Goal: Contribute content: Contribute content

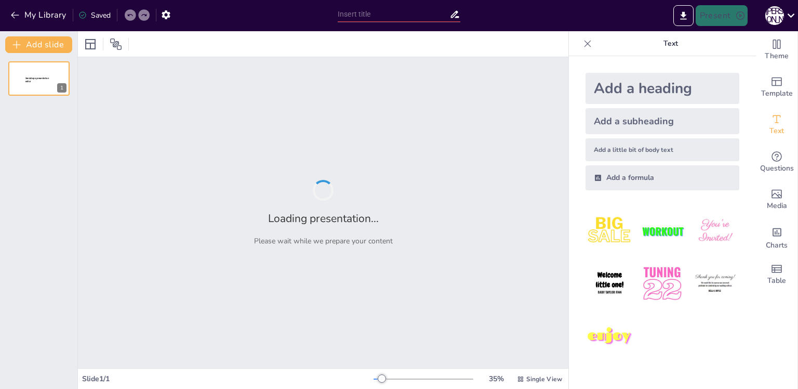
type input "Слободской: История и тайны города на [GEOGRAPHIC_DATA]"
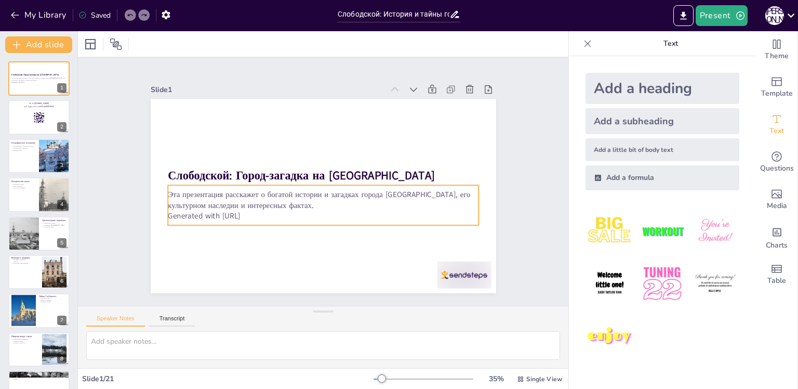
click at [256, 212] on p "Generated with [URL]" at bounding box center [298, 204] width 216 height 238
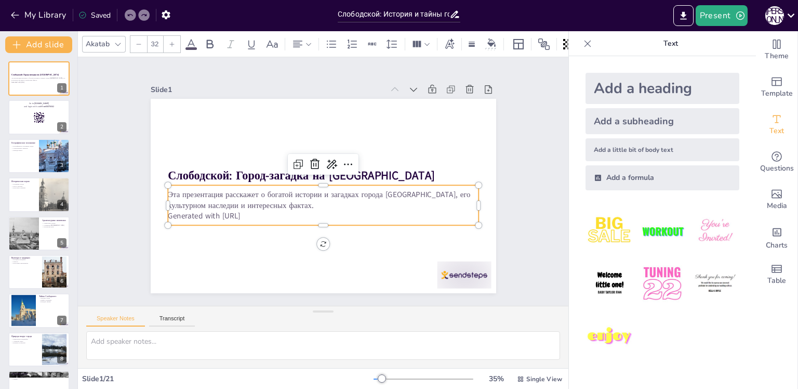
click at [256, 212] on p "Generated with [URL]" at bounding box center [309, 213] width 288 height 136
click at [256, 212] on p "Generated with [URL]" at bounding box center [303, 209] width 258 height 191
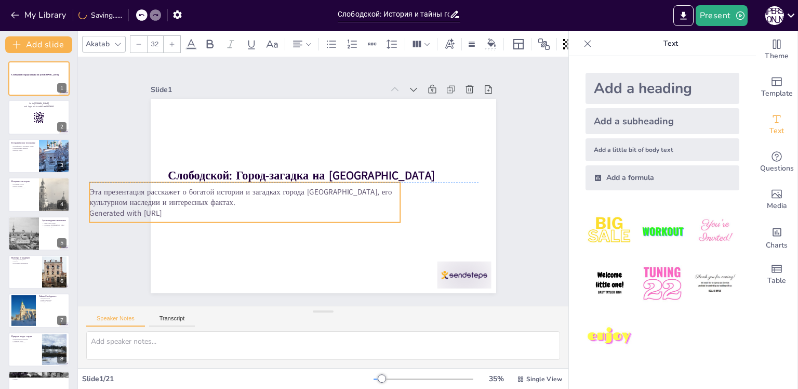
drag, startPoint x: 258, startPoint y: 211, endPoint x: 179, endPoint y: 206, distance: 78.6
click at [179, 206] on p "Generated with [URL]" at bounding box center [244, 152] width 238 height 216
click at [130, 17] on icon at bounding box center [130, 15] width 6 height 6
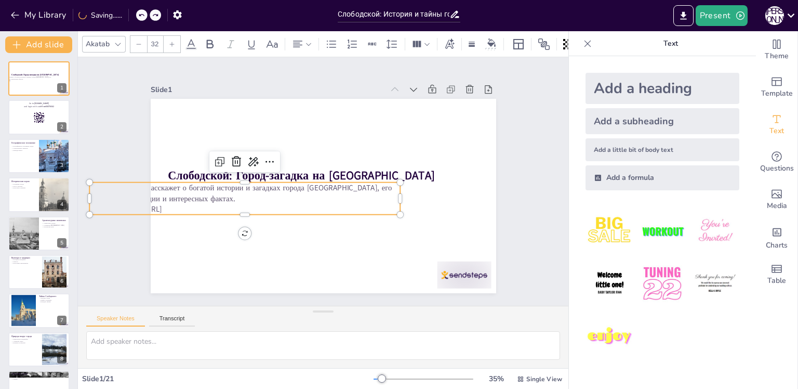
click at [130, 17] on div "My Library Saving......" at bounding box center [93, 14] width 187 height 19
click at [131, 17] on icon at bounding box center [130, 15] width 6 height 6
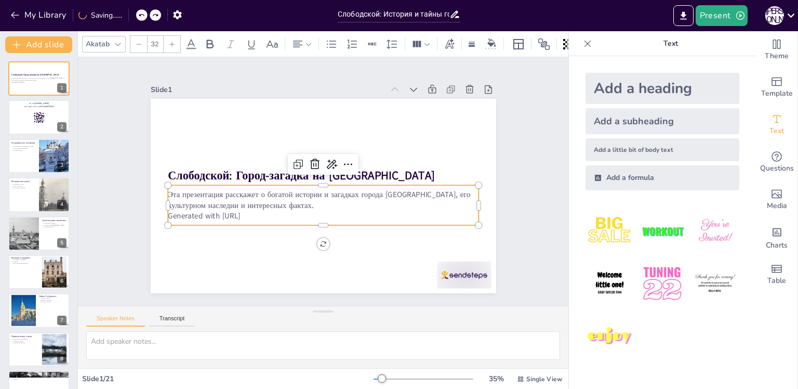
click at [260, 206] on p "Эта презентация расскажет о богатой истории и загадках города [GEOGRAPHIC_DATA]…" at bounding box center [308, 192] width 200 height 264
click at [255, 211] on p "Generated with [URL]" at bounding box center [300, 156] width 238 height 216
click at [255, 211] on p "Generated with [URL]" at bounding box center [316, 215] width 306 height 75
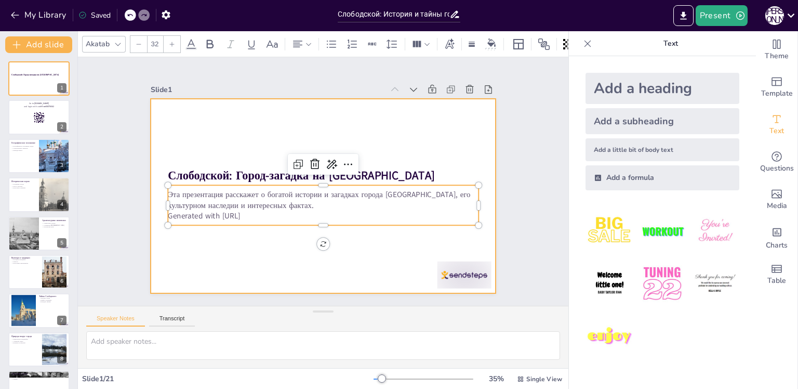
checkbox input "true"
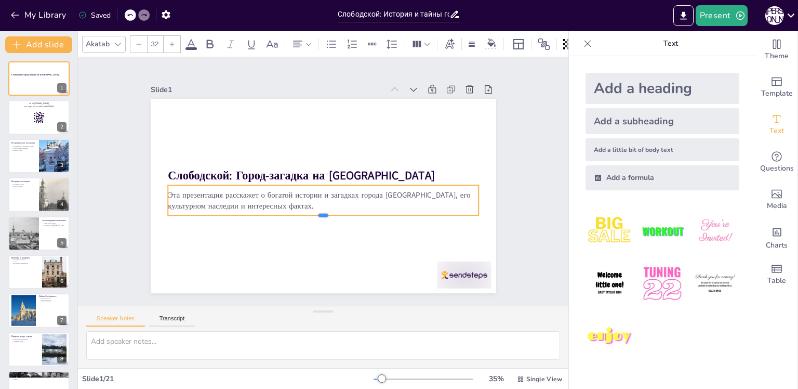
drag, startPoint x: 311, startPoint y: 205, endPoint x: 314, endPoint y: 214, distance: 9.2
click at [314, 214] on div at bounding box center [297, 209] width 236 height 214
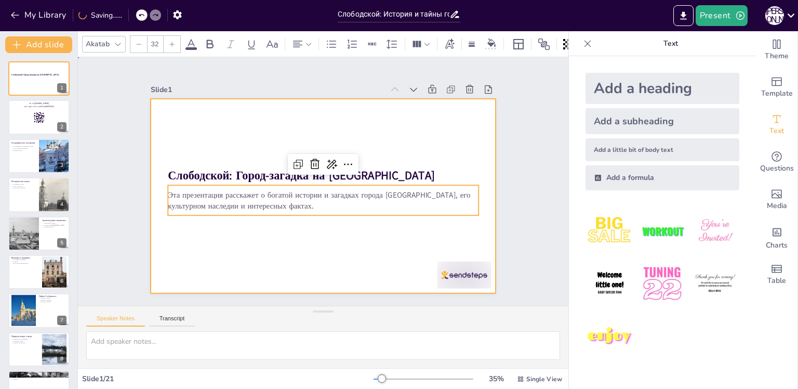
click at [370, 255] on div at bounding box center [323, 196] width 345 height 194
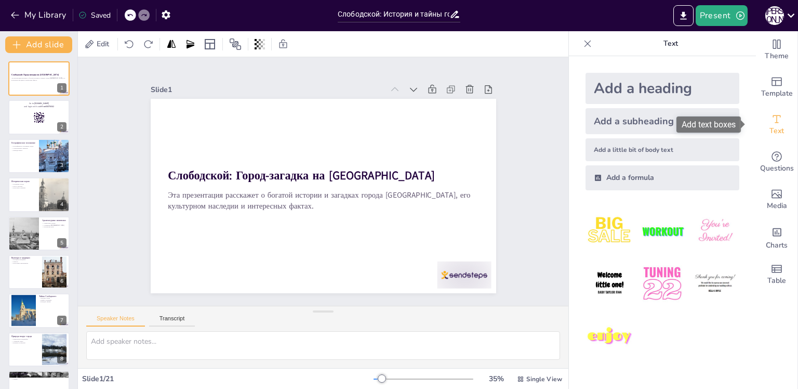
click at [773, 117] on icon "Add text boxes" at bounding box center [776, 119] width 12 height 12
click at [770, 125] on icon "Add text boxes" at bounding box center [776, 119] width 12 height 12
click at [26, 116] on div at bounding box center [39, 117] width 62 height 35
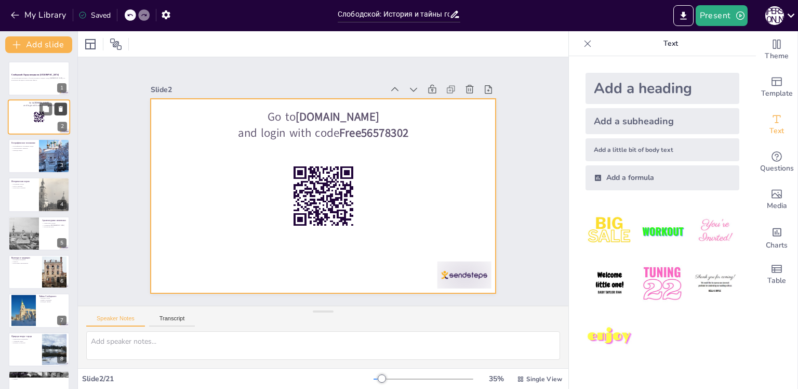
checkbox input "true"
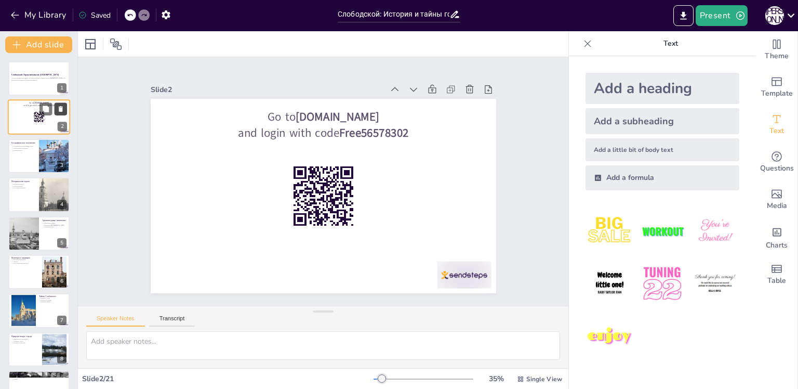
click at [61, 110] on icon at bounding box center [61, 109] width 4 height 6
type textarea "Слободской расположен в живописном месте, что делает его уникальным. Это важно …"
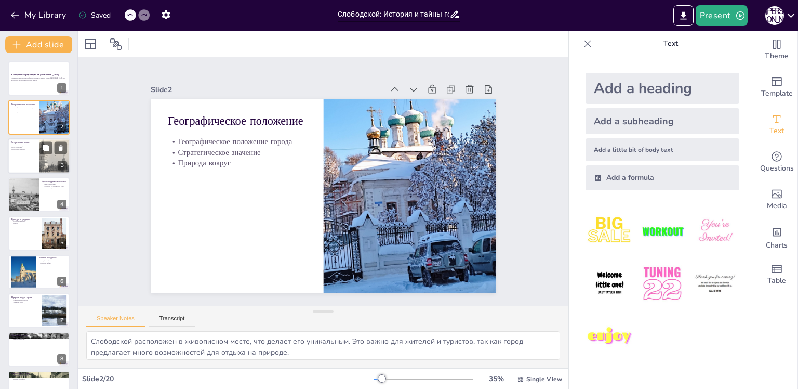
checkbox input "true"
click at [29, 159] on div at bounding box center [39, 155] width 62 height 35
type textarea "Основание в 17 веке стало важным событием для Слободского, так как это определи…"
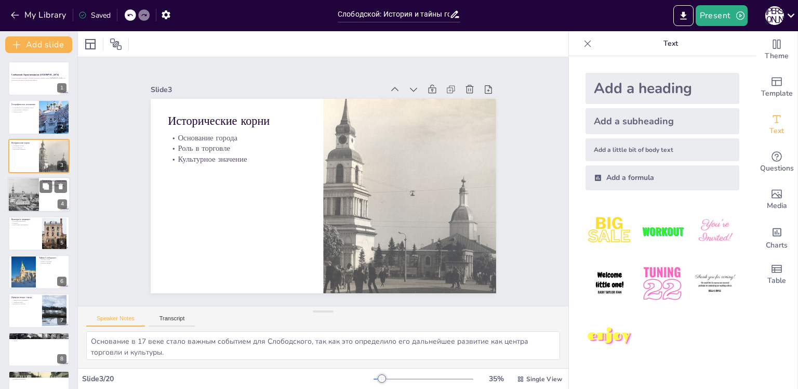
checkbox input "true"
click at [33, 192] on div at bounding box center [23, 194] width 54 height 35
type textarea "Архитектурные памятники Слободского уникальны и отражают его историю, что делае…"
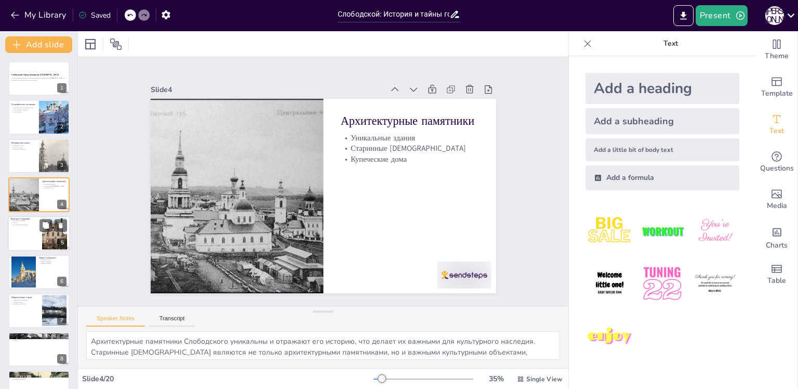
checkbox input "true"
click at [21, 228] on div at bounding box center [39, 233] width 62 height 35
type textarea "Народные праздники играют важную роль в жизни города, они объединяют жителей и …"
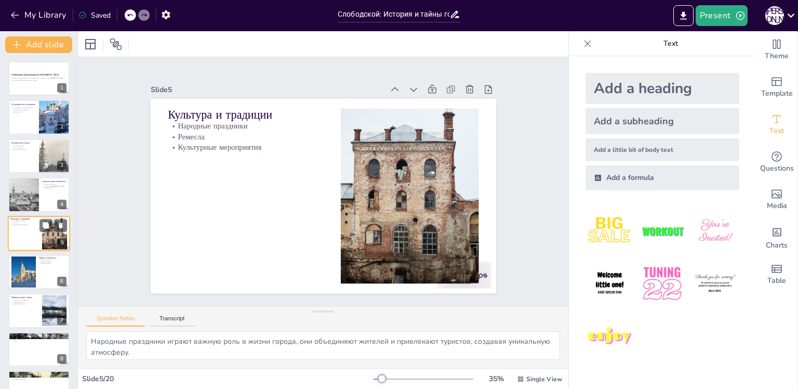
scroll to position [12, 0]
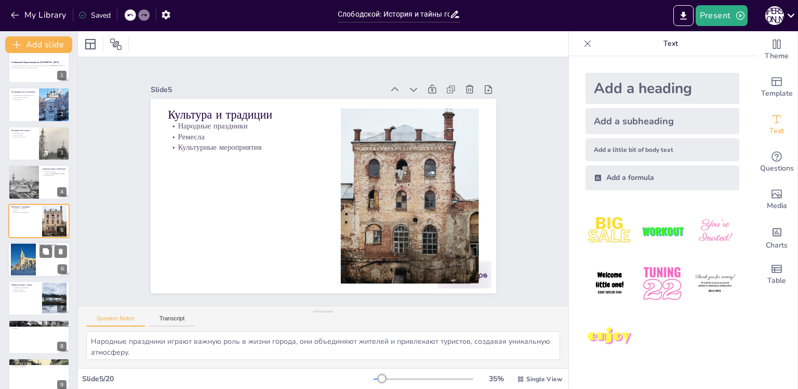
checkbox input "true"
click at [25, 258] on div at bounding box center [23, 259] width 25 height 33
type textarea "Легенды [PERSON_NAME] являются важной частью его идентичности и культуры, они п…"
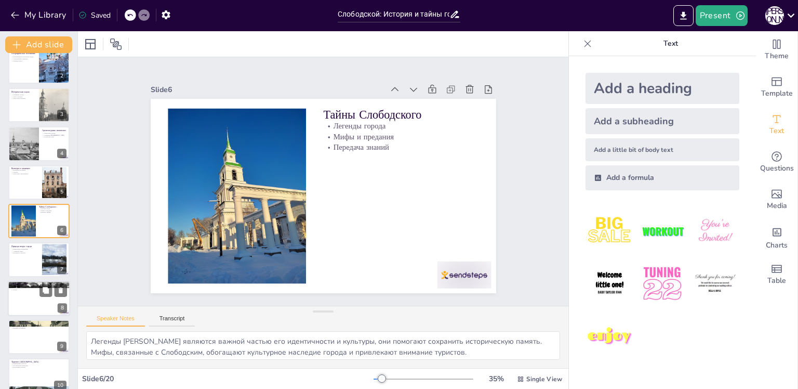
checkbox input "true"
click at [23, 301] on div at bounding box center [39, 297] width 62 height 35
type textarea "Промышленность играет важную роль в экономике Слободского, создавая рабочие мес…"
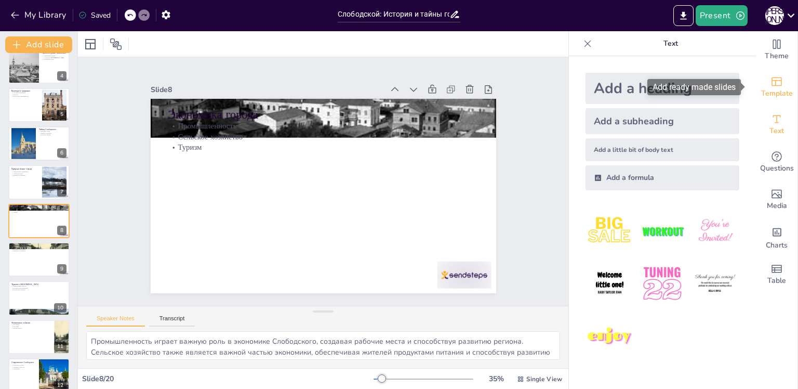
click at [770, 84] on icon "Add ready made slides" at bounding box center [776, 81] width 12 height 12
checkbox input "true"
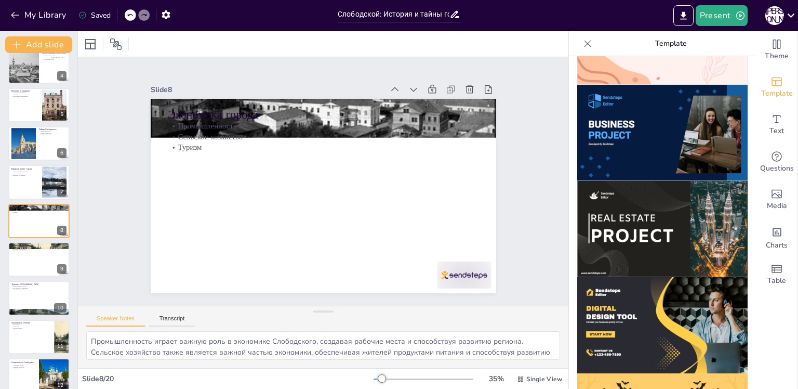
scroll to position [725, 0]
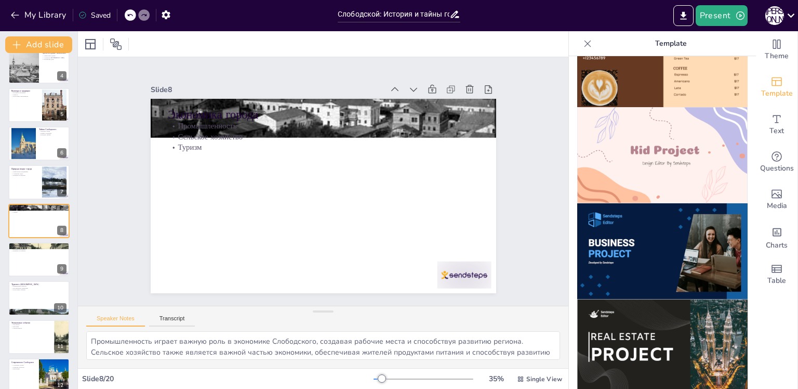
click at [656, 151] on img at bounding box center [662, 155] width 170 height 96
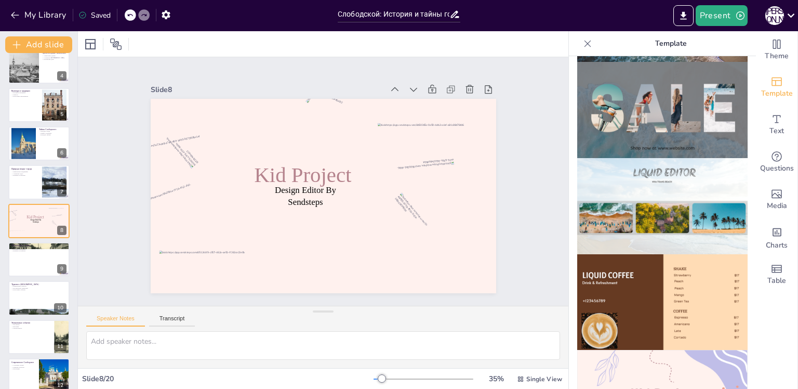
scroll to position [465, 0]
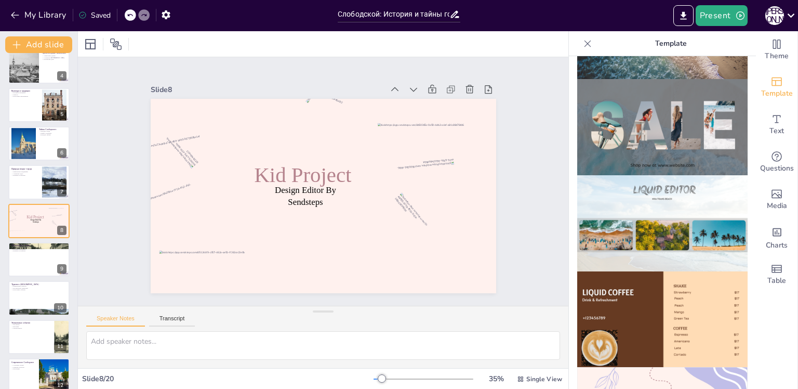
click at [652, 175] on img at bounding box center [662, 223] width 170 height 96
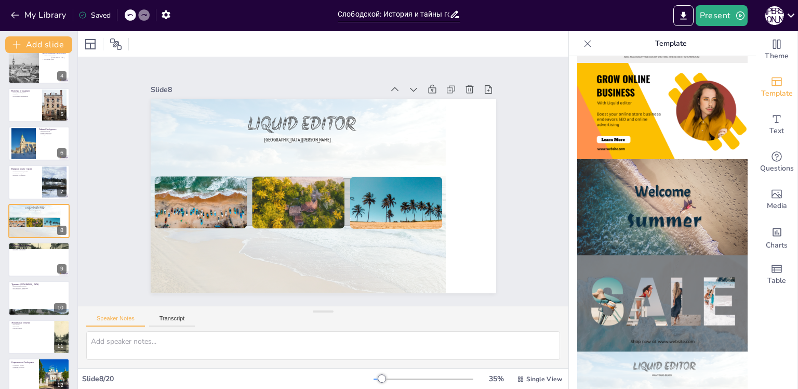
scroll to position [258, 0]
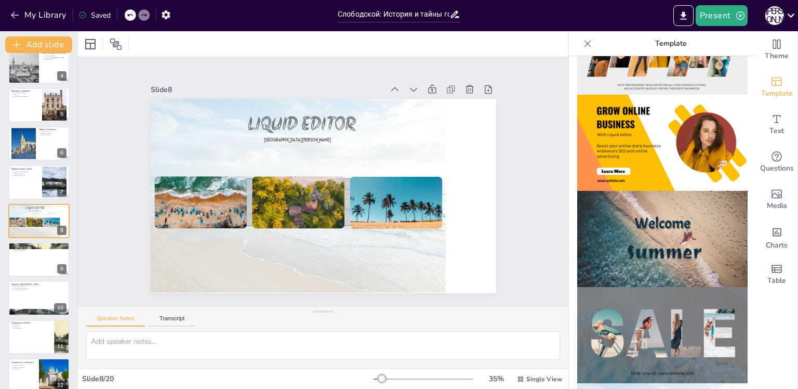
click at [697, 219] on img at bounding box center [662, 239] width 170 height 96
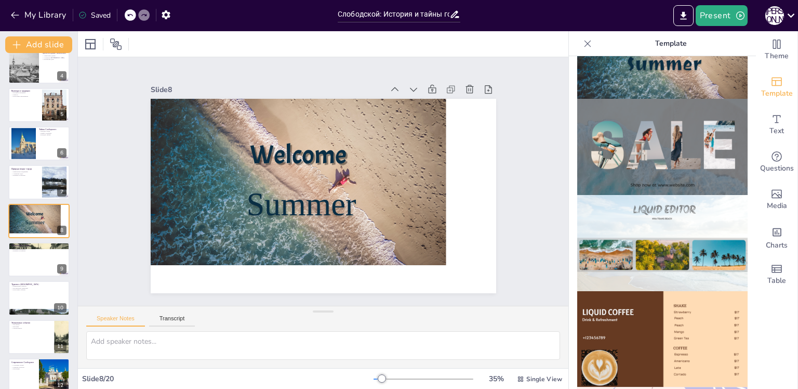
scroll to position [467, 0]
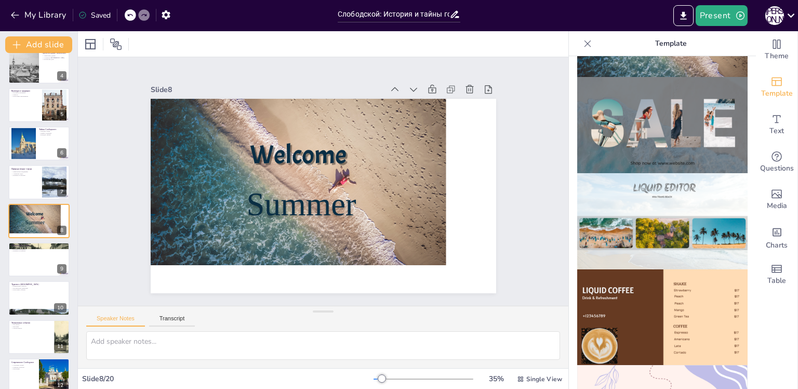
click at [681, 194] on img at bounding box center [662, 221] width 170 height 96
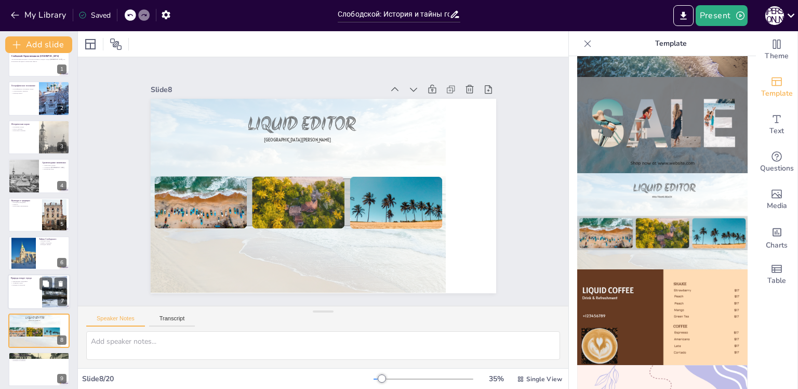
scroll to position [0, 0]
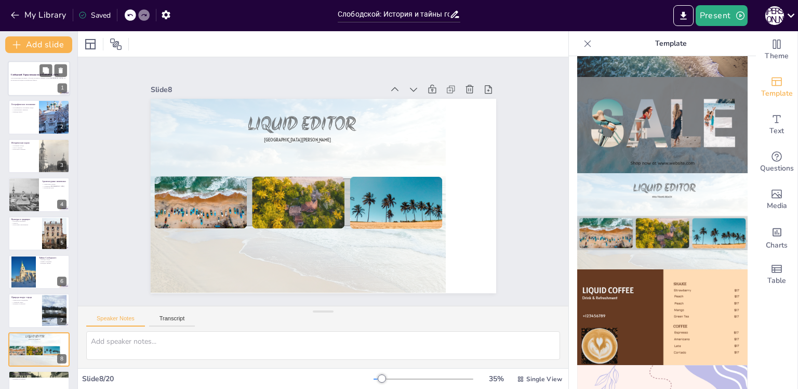
click at [24, 74] on strong "Слободской: Город-загадка на [GEOGRAPHIC_DATA]" at bounding box center [35, 74] width 48 height 3
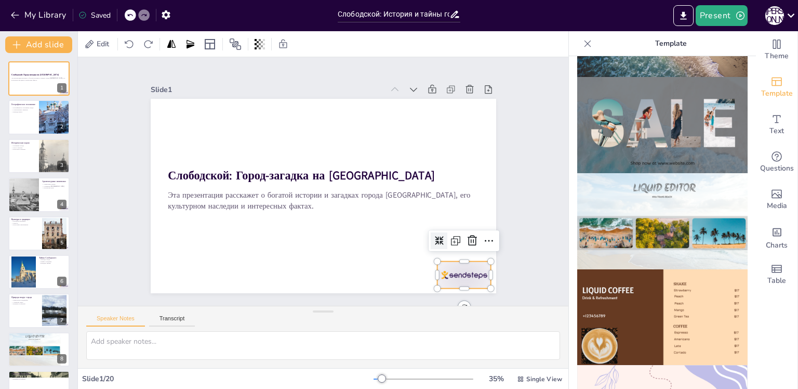
click at [412, 313] on div at bounding box center [383, 339] width 60 height 53
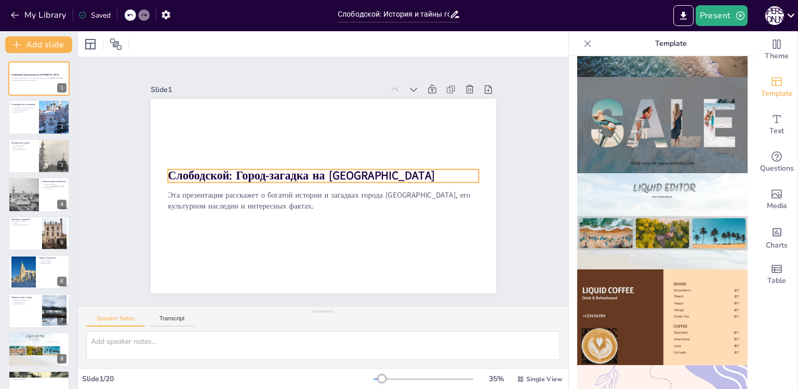
click at [349, 170] on strong "Слободской: Город-загадка на [GEOGRAPHIC_DATA]" at bounding box center [327, 158] width 44 height 267
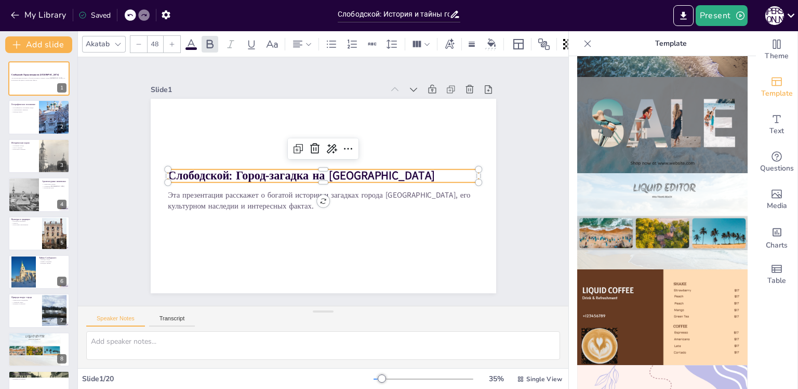
click at [118, 42] on icon at bounding box center [118, 44] width 8 height 8
checkbox input "true"
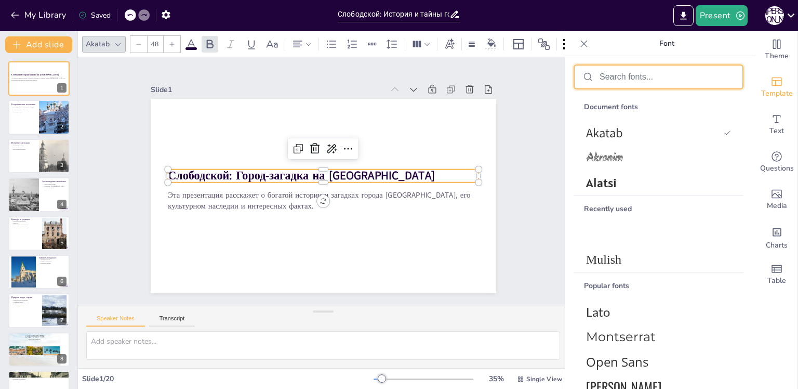
click at [607, 74] on input "text" at bounding box center [666, 76] width 135 height 9
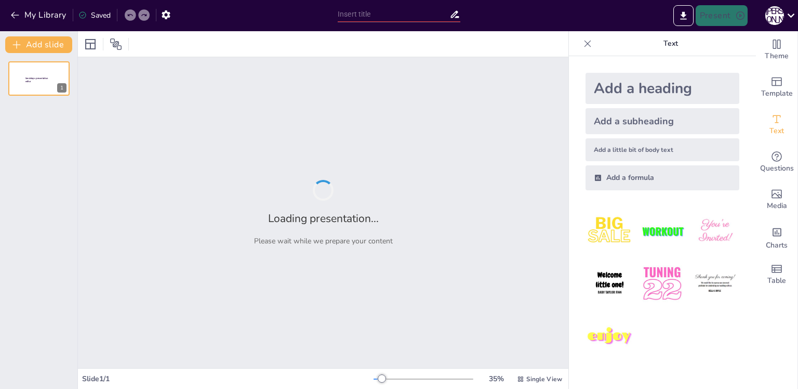
type input "Слободской: История и тайны города на [GEOGRAPHIC_DATA]"
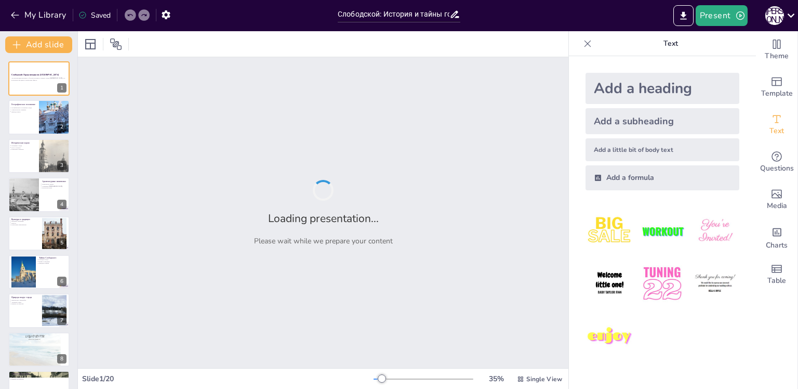
checkbox input "true"
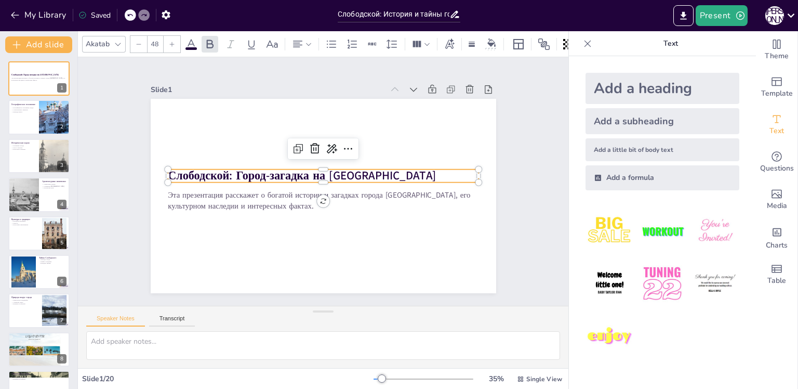
click at [316, 174] on strong "Слободской: Город-загадка на [GEOGRAPHIC_DATA]" at bounding box center [309, 164] width 226 height 170
click at [118, 44] on icon at bounding box center [118, 44] width 8 height 8
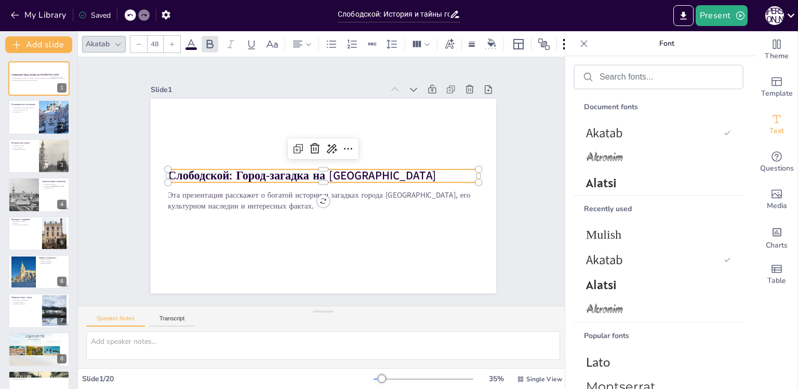
click at [606, 68] on div at bounding box center [658, 76] width 168 height 23
click at [609, 77] on input "text" at bounding box center [666, 76] width 135 height 9
checkbox input "true"
type input "M"
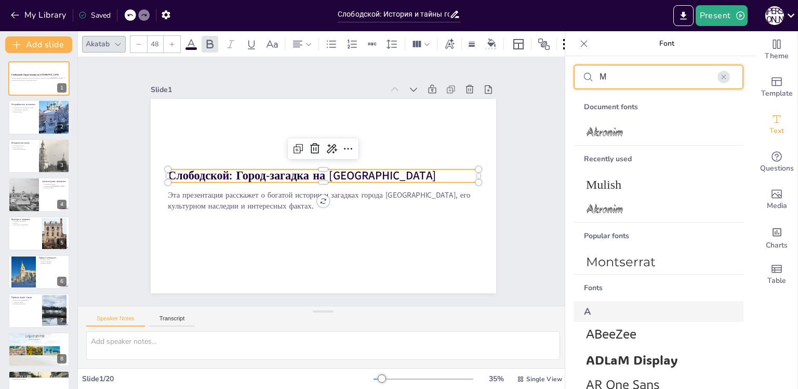
checkbox input "true"
type input "M"
click at [635, 256] on span "Montserrat" at bounding box center [656, 261] width 141 height 15
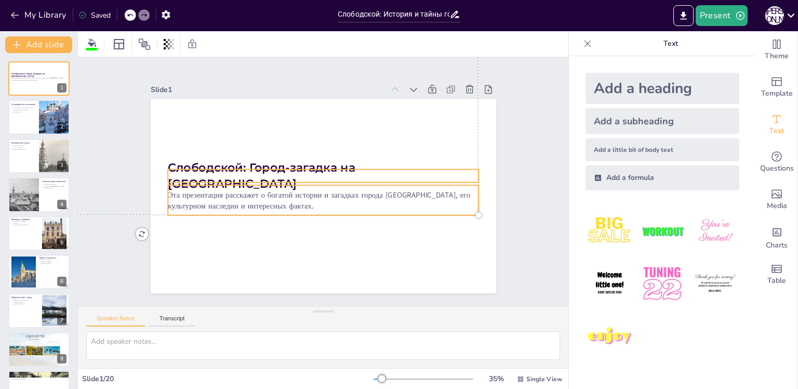
click at [195, 192] on span "Эта презентация расскажет о богатой истории и загадках города [GEOGRAPHIC_DATA]…" at bounding box center [311, 191] width 285 height 133
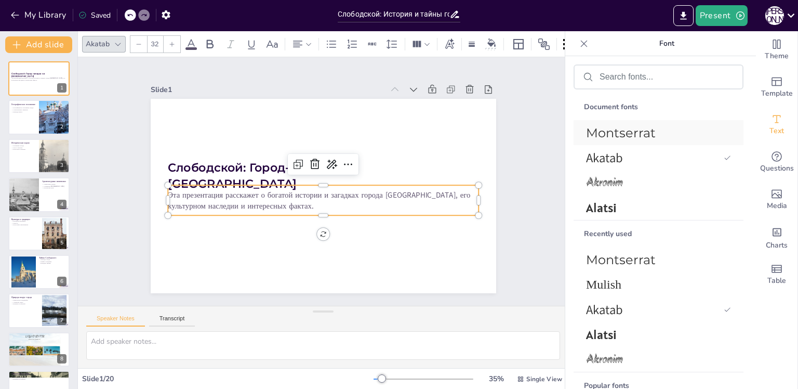
click at [622, 129] on span "Montserrat" at bounding box center [656, 132] width 141 height 15
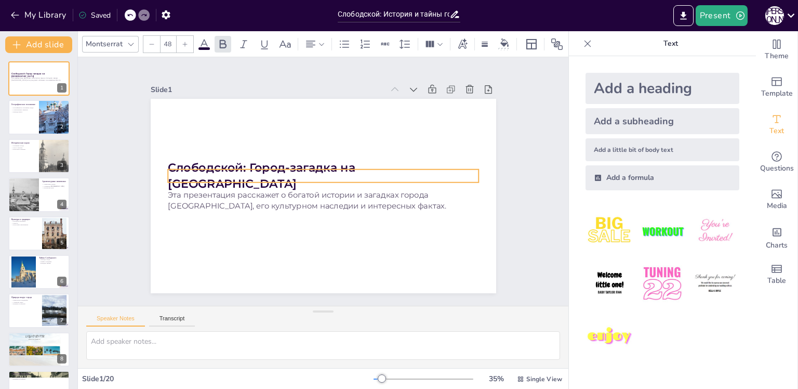
click at [185, 169] on strong "Слободской: Город-загадка на [GEOGRAPHIC_DATA]" at bounding box center [266, 148] width 188 height 71
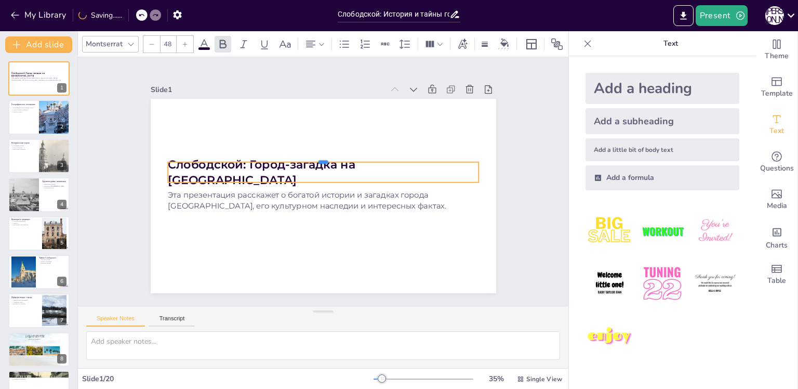
drag, startPoint x: 316, startPoint y: 162, endPoint x: 316, endPoint y: 154, distance: 7.3
click at [316, 154] on div at bounding box center [328, 158] width 306 height 73
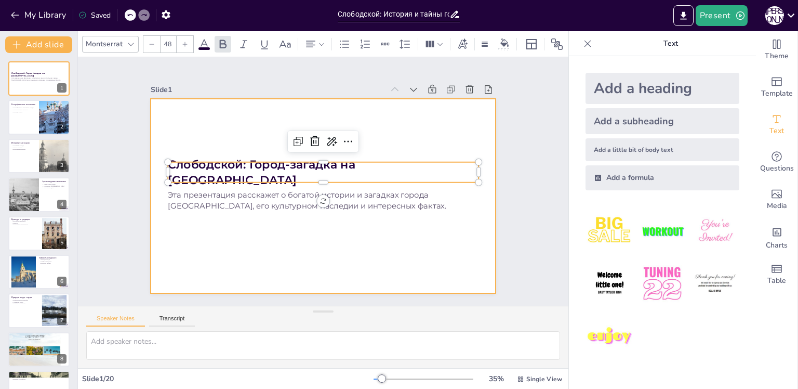
click at [401, 130] on div at bounding box center [318, 194] width 389 height 291
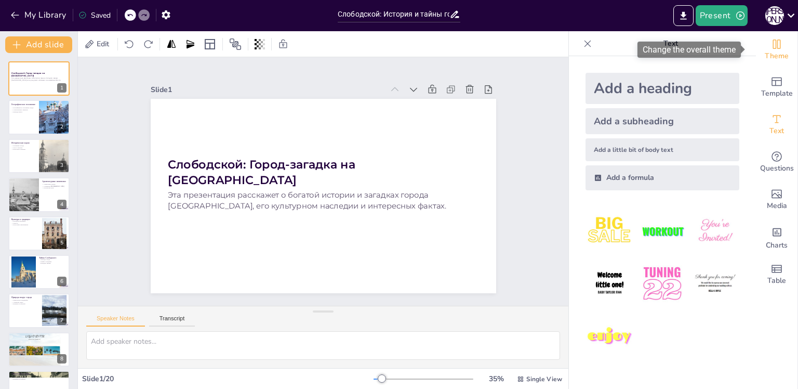
click at [769, 53] on span "Theme" at bounding box center [777, 55] width 24 height 11
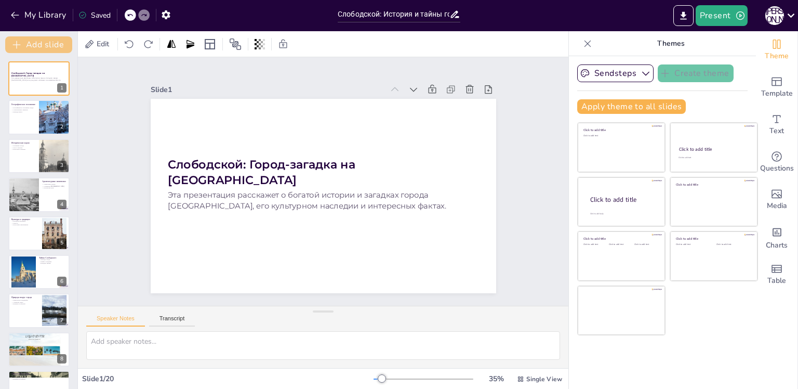
checkbox input "true"
click at [8, 13] on button "My Library" at bounding box center [39, 15] width 63 height 17
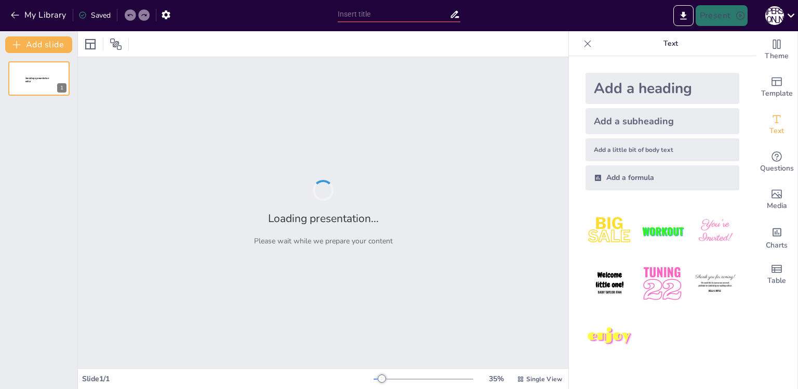
type input "Слободской: История и тайны города на [GEOGRAPHIC_DATA]"
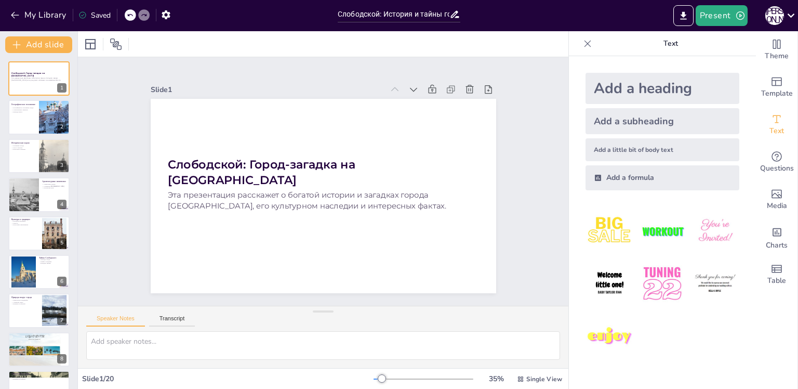
checkbox input "true"
click at [177, 19] on icon "button" at bounding box center [177, 14] width 11 height 11
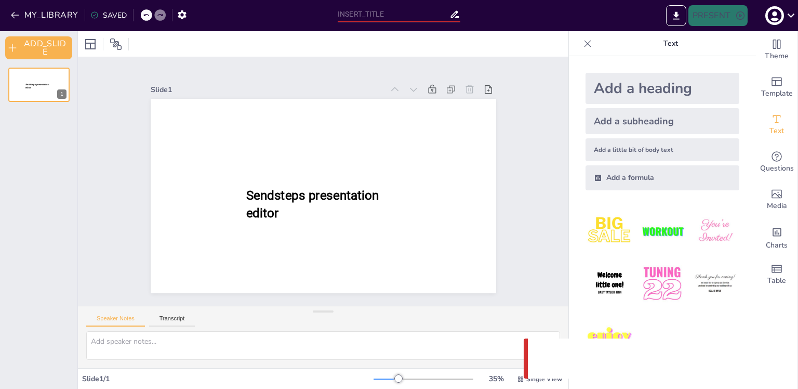
type input "Слободской: История и тайны города на Вятке"
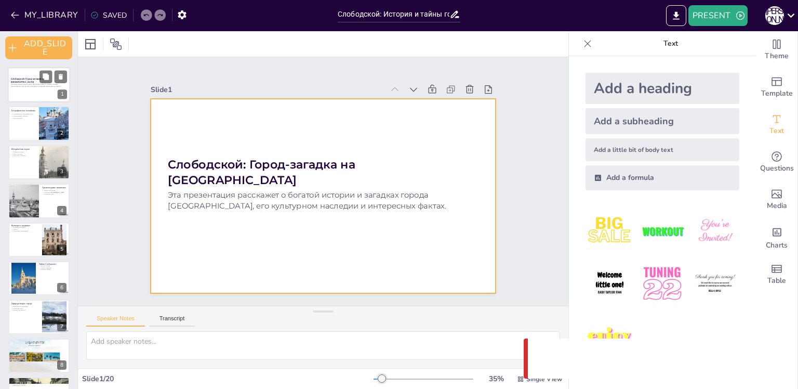
checkbox input "true"
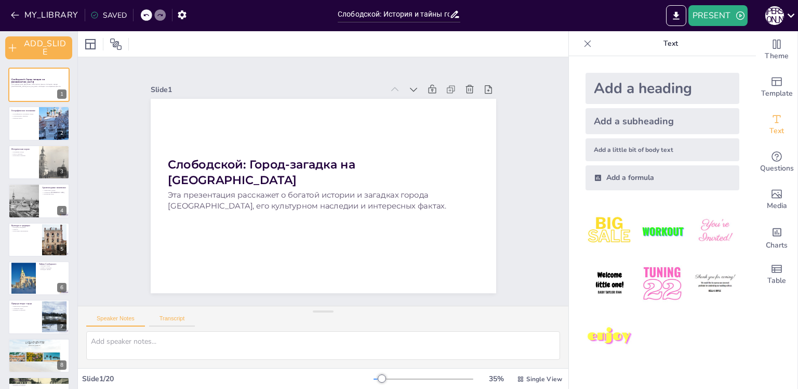
click at [176, 319] on button "Transcript" at bounding box center [172, 320] width 46 height 11
click at [109, 315] on button "Speaker Notes" at bounding box center [115, 320] width 59 height 11
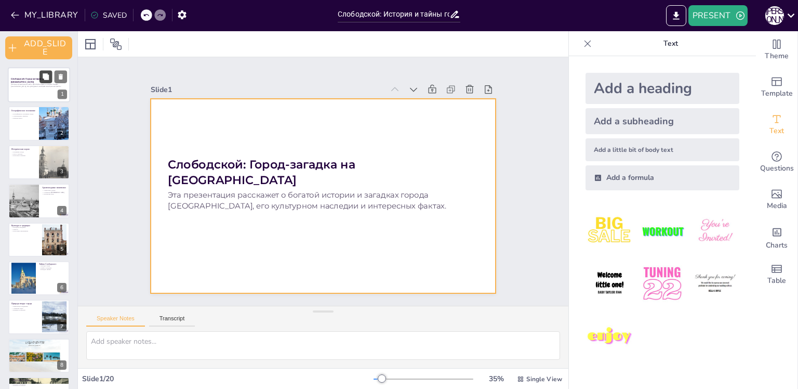
checkbox input "true"
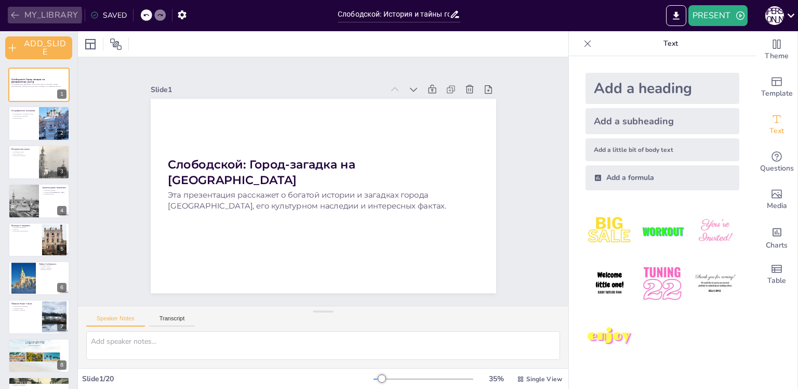
click at [15, 15] on icon "button" at bounding box center [15, 15] width 8 height 7
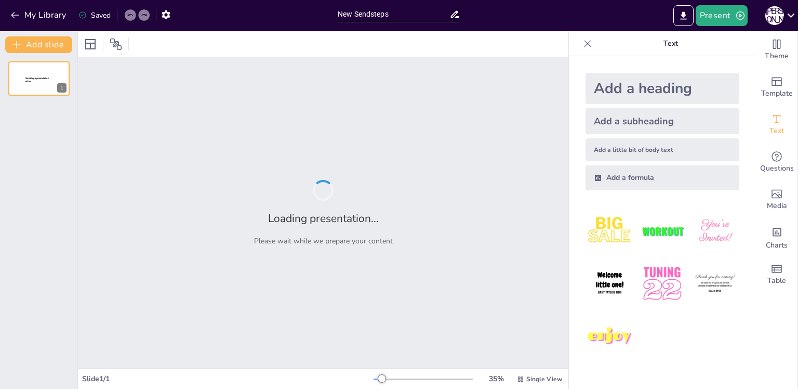
type input "New Sendsteps"
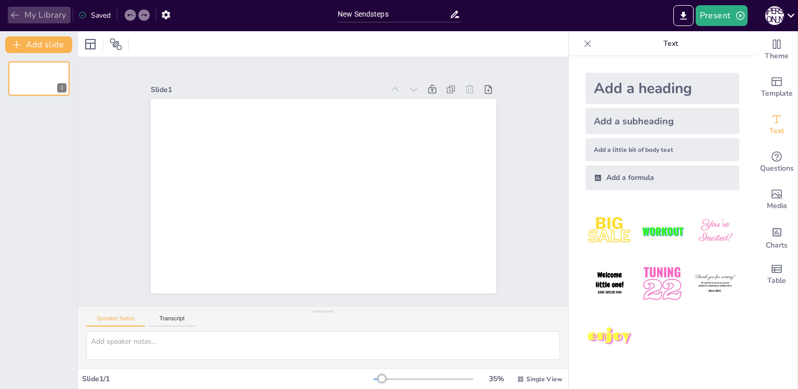
click at [11, 13] on icon "button" at bounding box center [15, 15] width 10 height 10
